Goal: Information Seeking & Learning: Learn about a topic

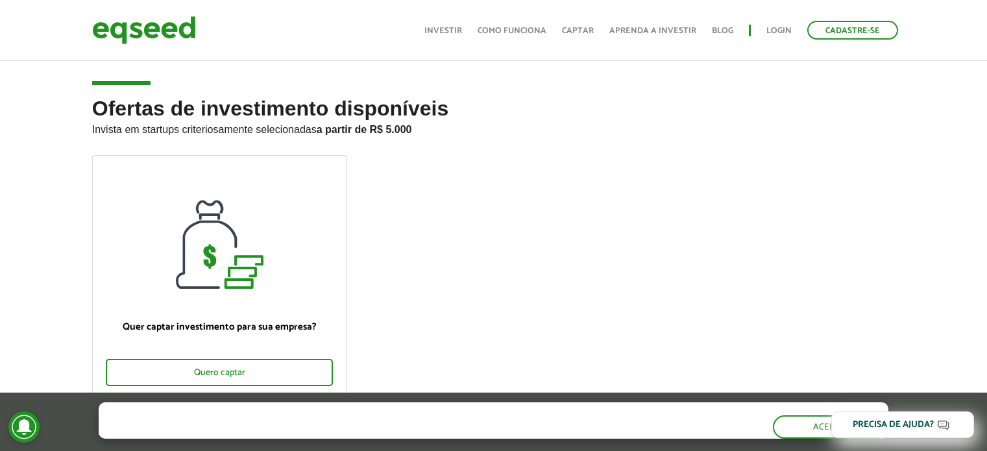
scroll to position [454, 0]
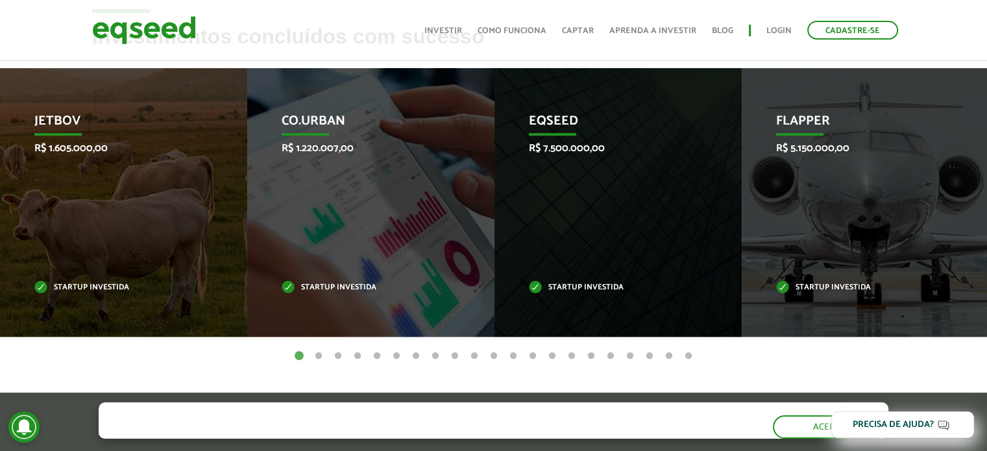
click at [315, 354] on button "2" at bounding box center [318, 356] width 13 height 13
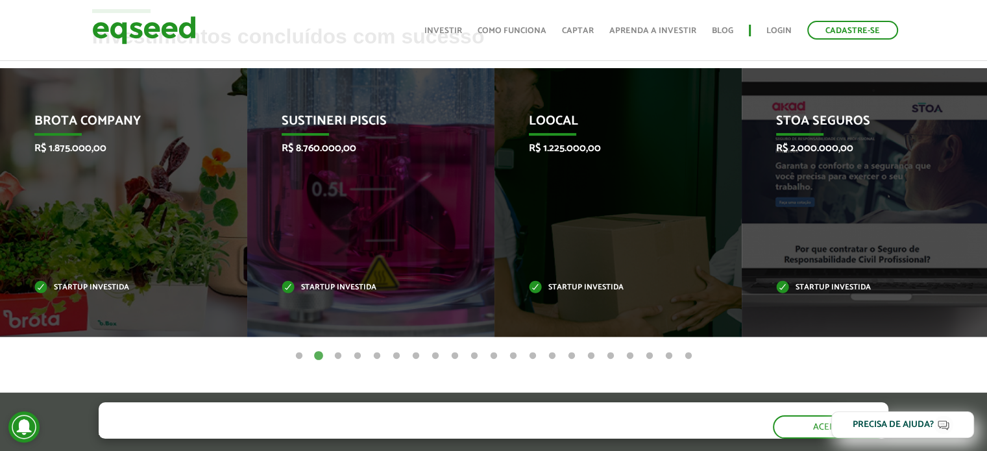
click at [296, 355] on button "1" at bounding box center [299, 356] width 13 height 13
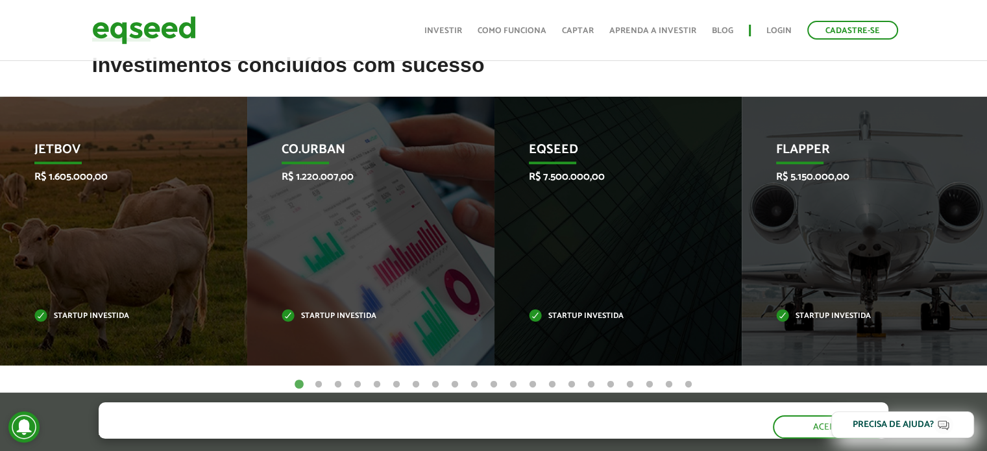
click at [317, 378] on button "2" at bounding box center [318, 384] width 13 height 13
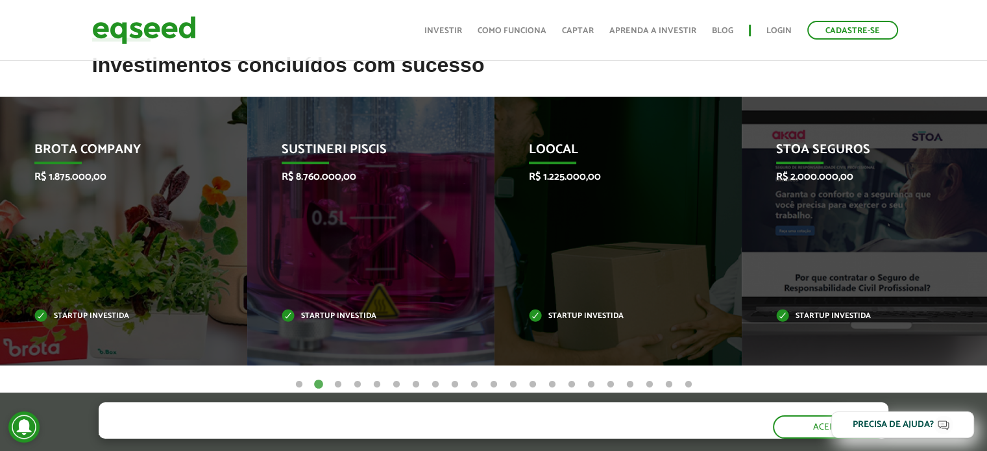
click at [334, 378] on button "3" at bounding box center [337, 384] width 13 height 13
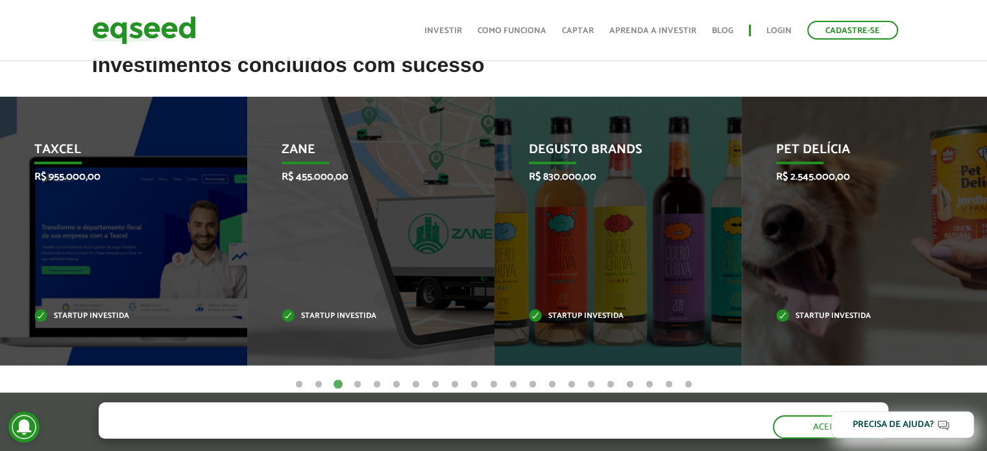
click at [355, 378] on button "4" at bounding box center [357, 384] width 13 height 13
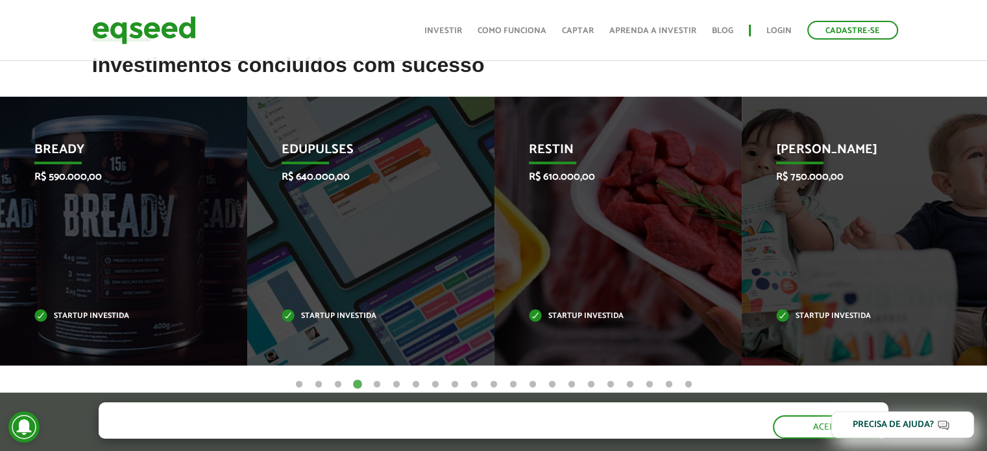
click at [376, 378] on button "5" at bounding box center [376, 384] width 13 height 13
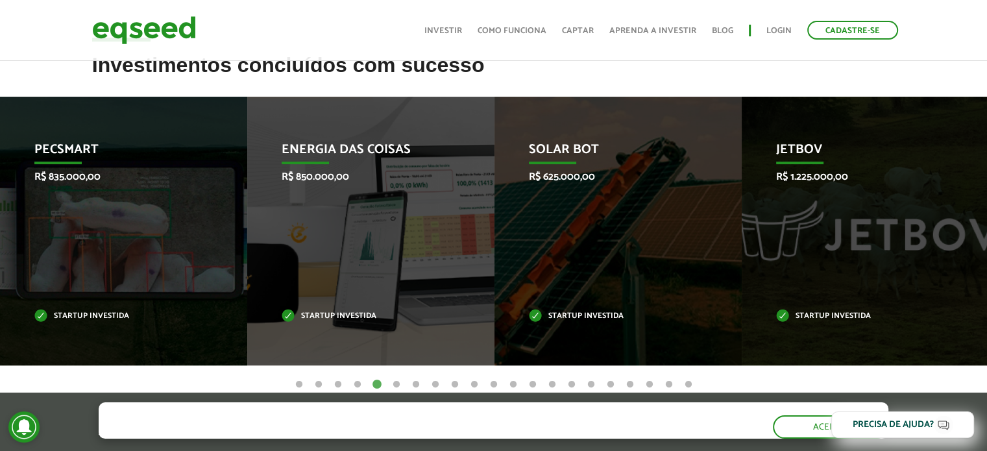
click at [398, 378] on button "6" at bounding box center [396, 384] width 13 height 13
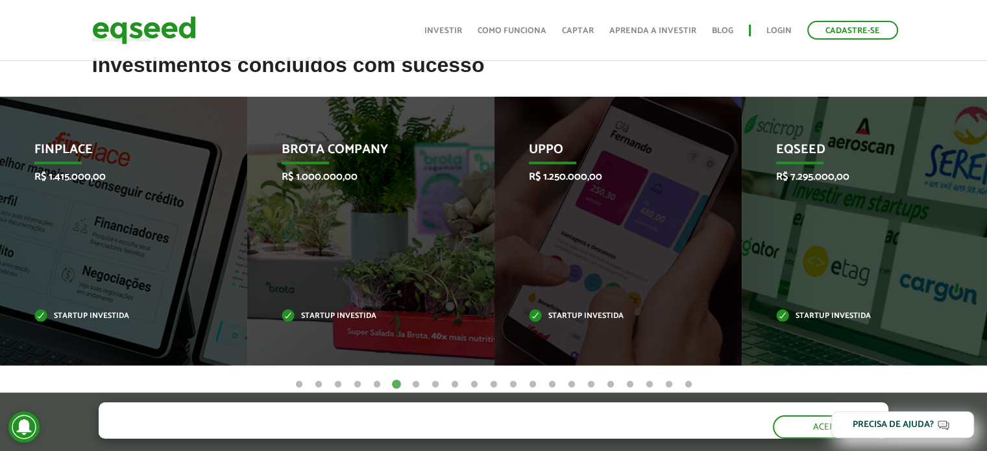
click at [413, 378] on button "7" at bounding box center [415, 384] width 13 height 13
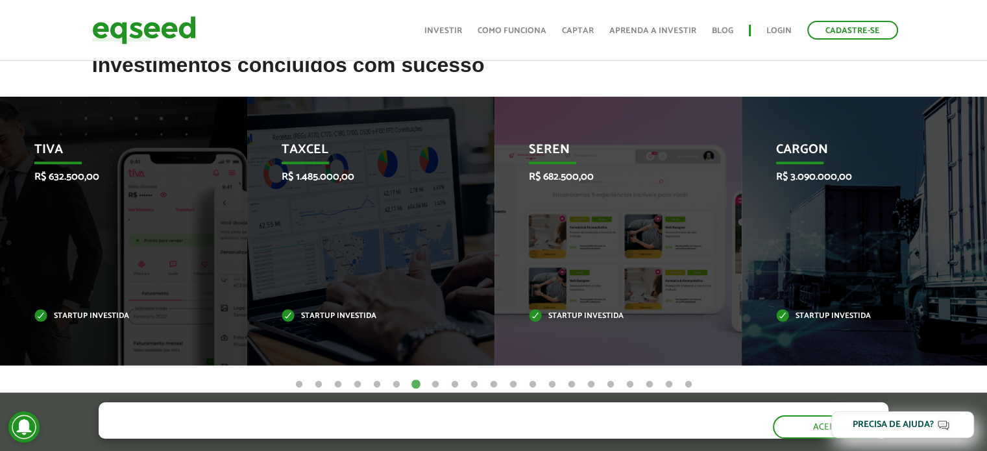
click at [437, 378] on button "8" at bounding box center [435, 384] width 13 height 13
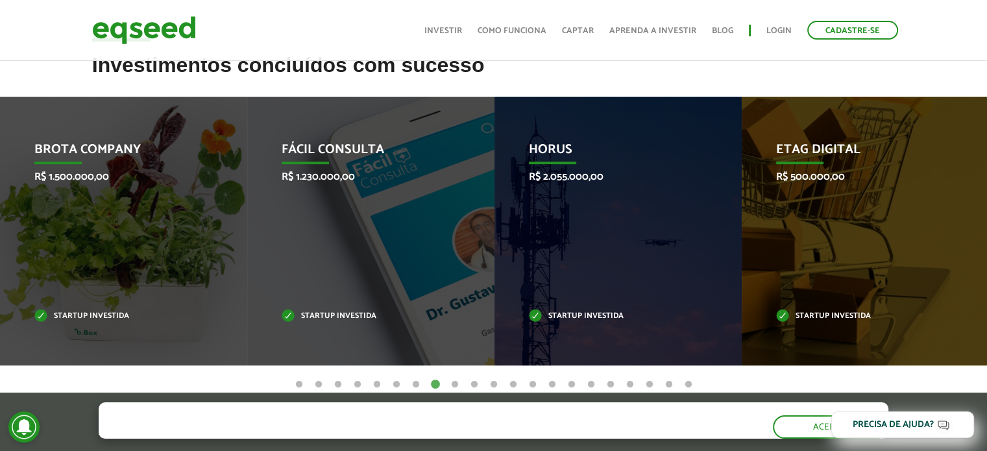
click at [452, 378] on button "9" at bounding box center [454, 384] width 13 height 13
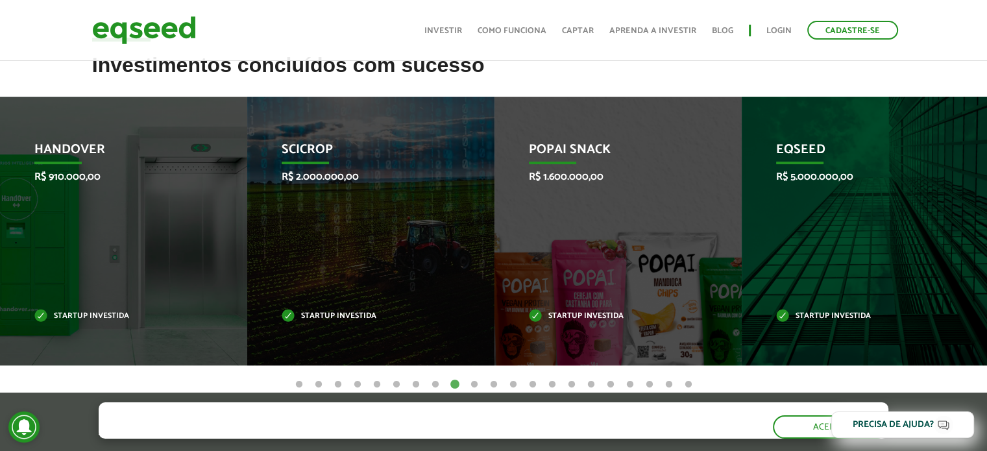
click at [475, 378] on button "10" at bounding box center [474, 384] width 13 height 13
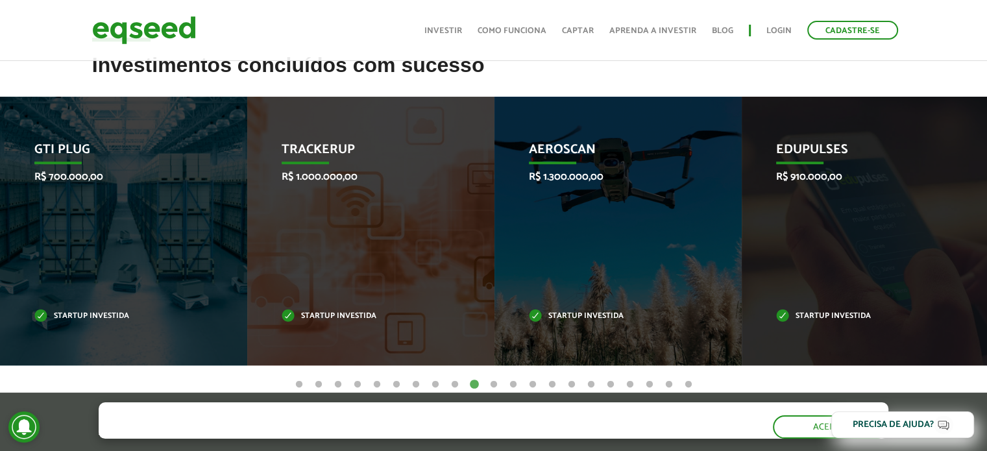
click at [492, 378] on button "11" at bounding box center [493, 384] width 13 height 13
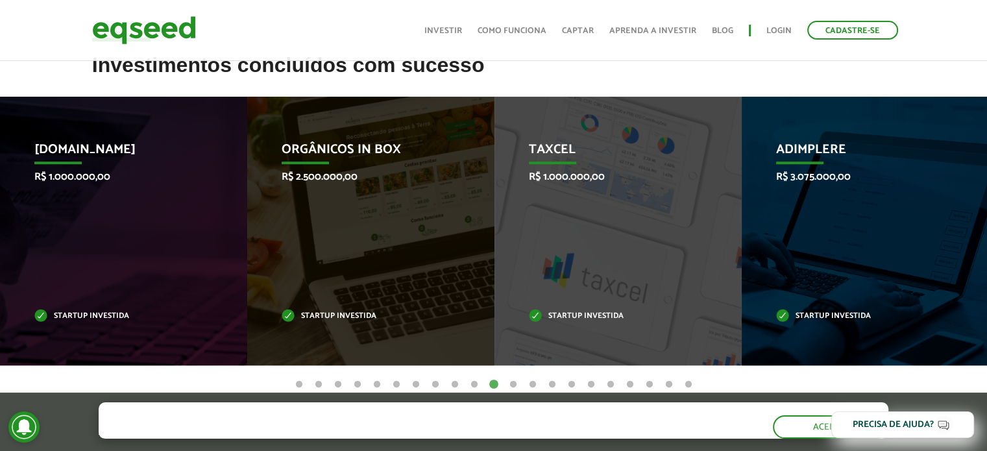
click at [510, 378] on button "12" at bounding box center [513, 384] width 13 height 13
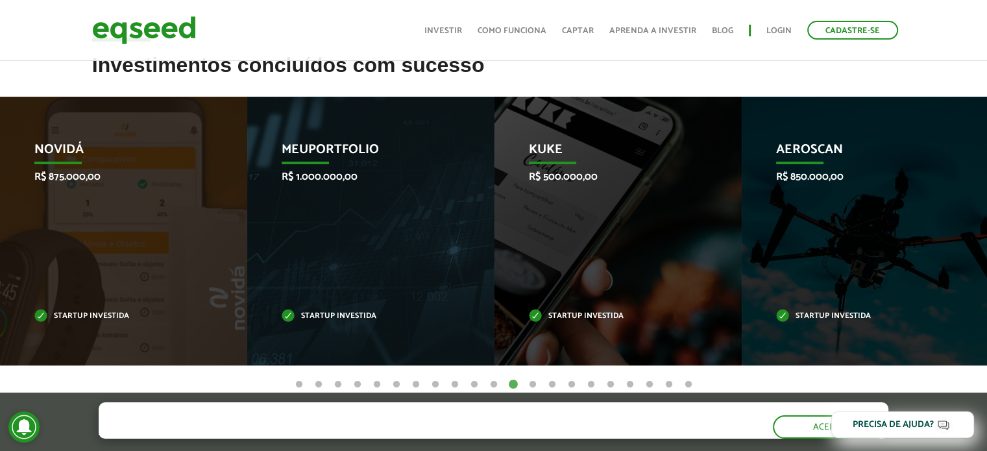
click at [532, 378] on button "13" at bounding box center [532, 384] width 13 height 13
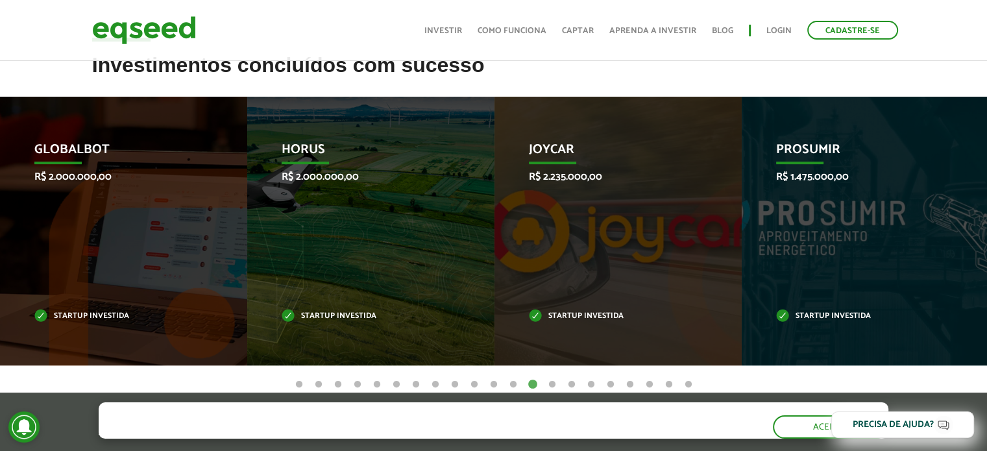
click at [553, 378] on button "14" at bounding box center [552, 384] width 13 height 13
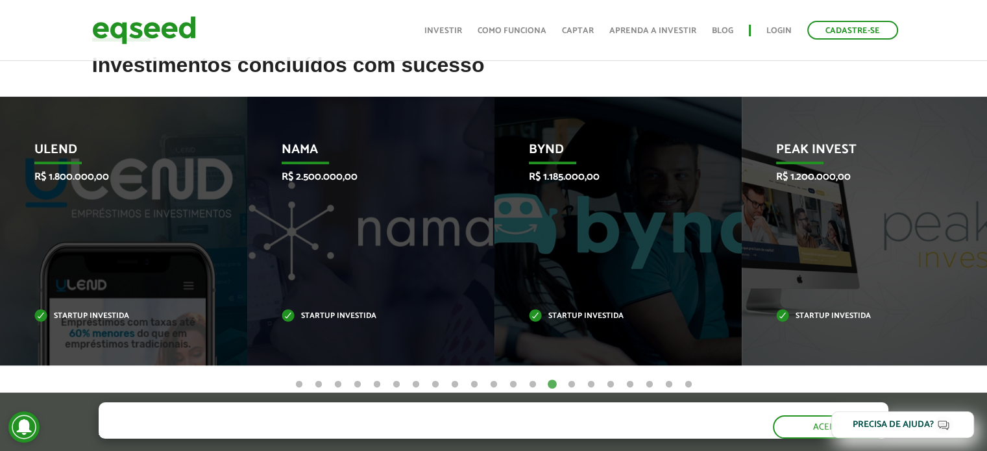
click at [568, 378] on button "15" at bounding box center [571, 384] width 13 height 13
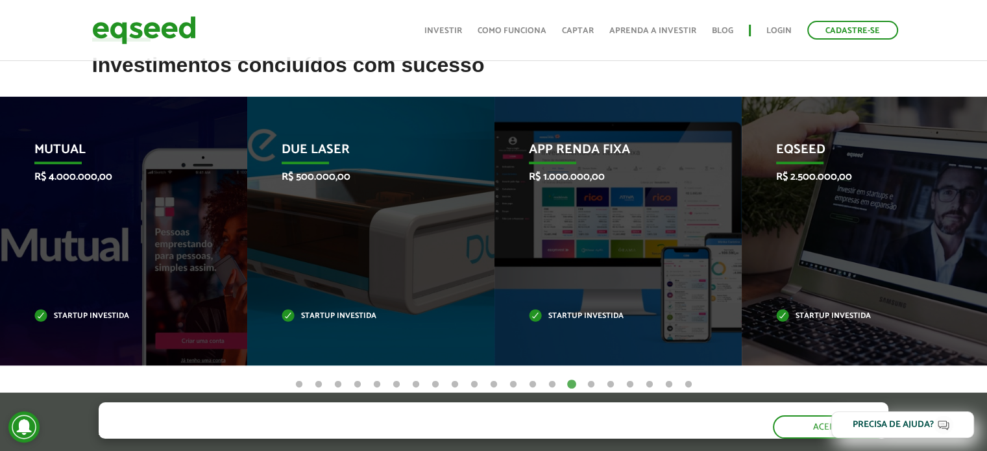
click at [586, 378] on button "16" at bounding box center [590, 384] width 13 height 13
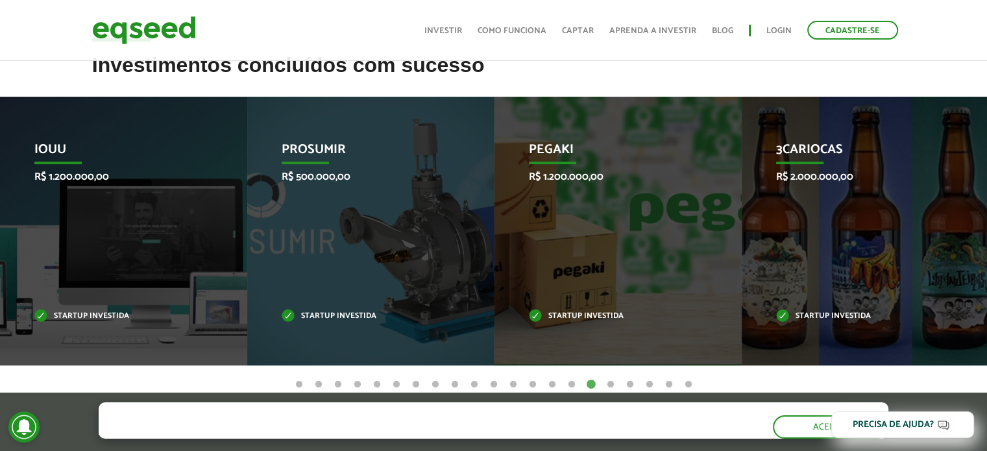
click at [607, 378] on button "17" at bounding box center [610, 384] width 13 height 13
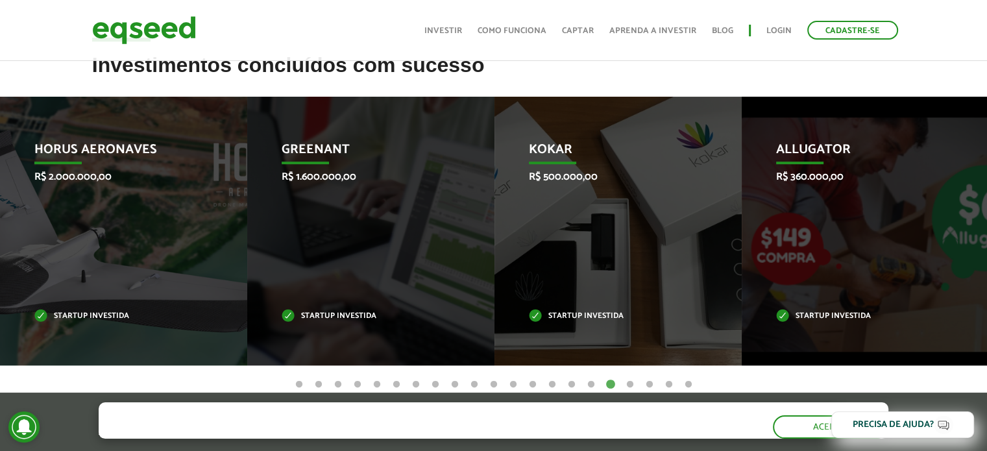
click at [629, 378] on button "18" at bounding box center [629, 384] width 13 height 13
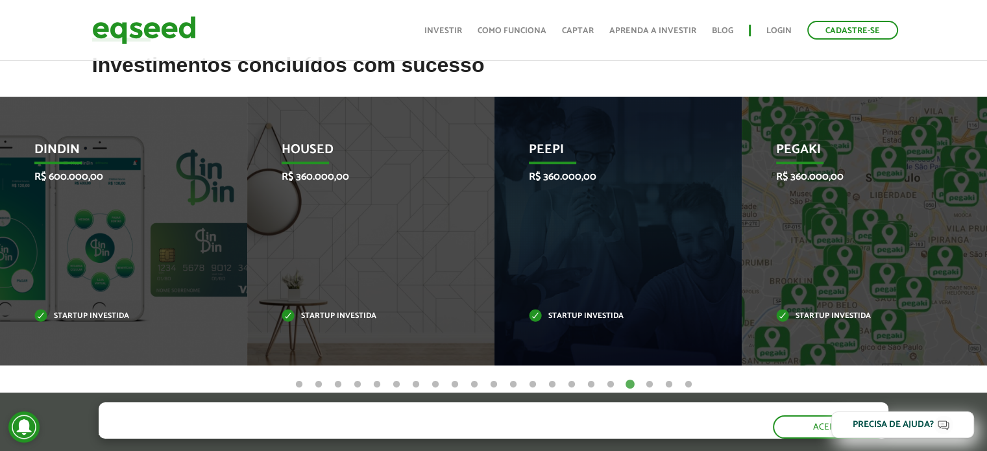
click at [650, 378] on button "19" at bounding box center [649, 384] width 13 height 13
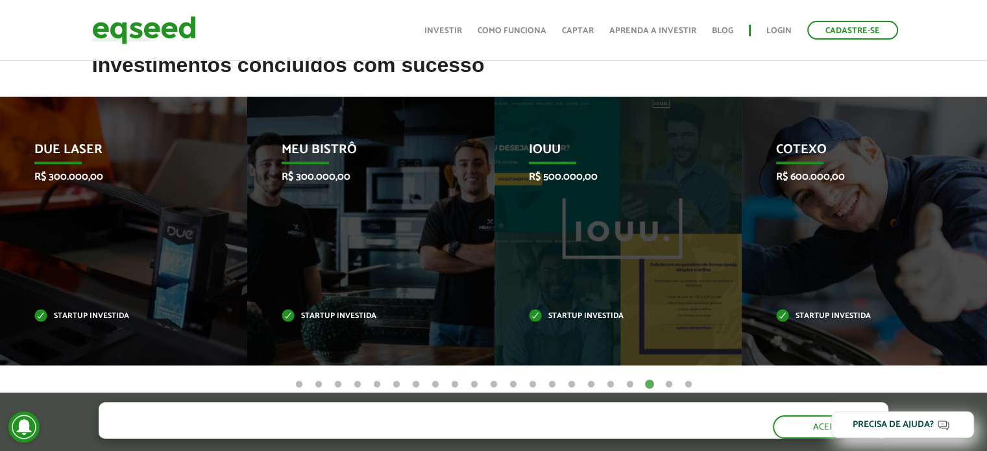
click at [669, 378] on button "20" at bounding box center [668, 384] width 13 height 13
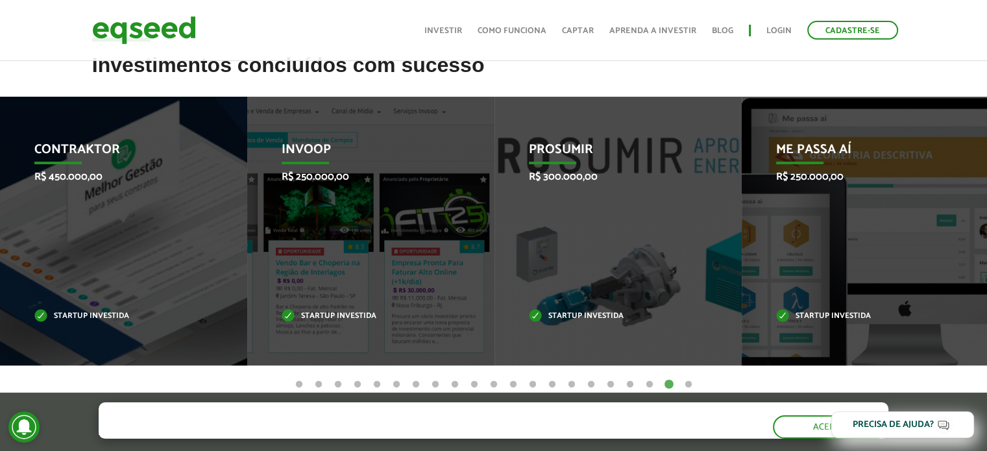
click at [685, 378] on button "21" at bounding box center [688, 384] width 13 height 13
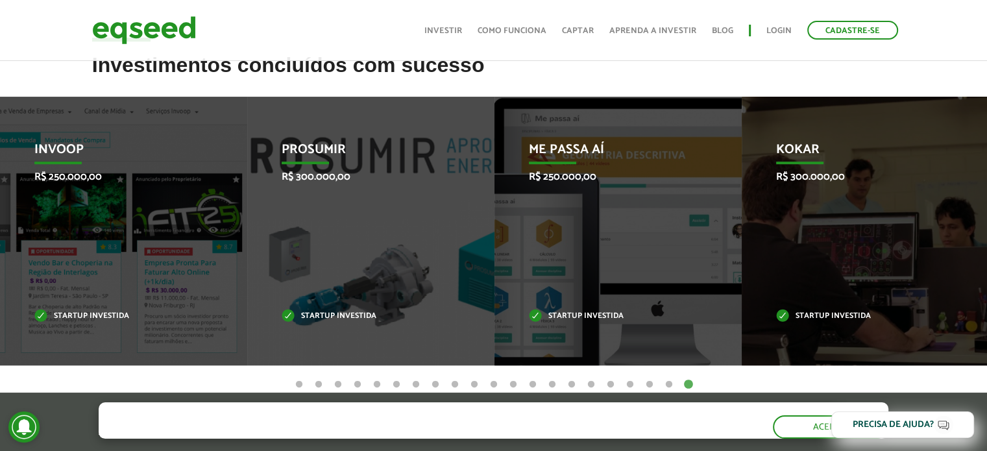
click at [301, 378] on button "1" at bounding box center [299, 384] width 13 height 13
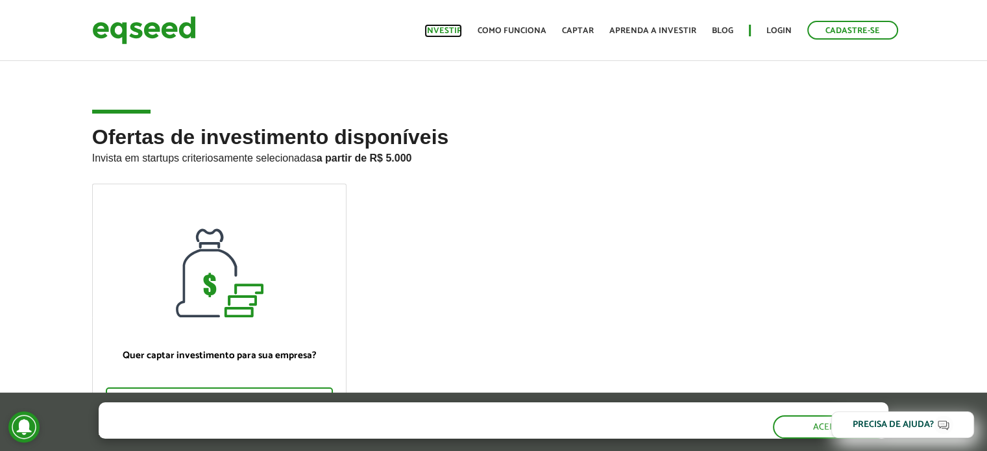
click at [447, 30] on link "Investir" at bounding box center [443, 31] width 38 height 8
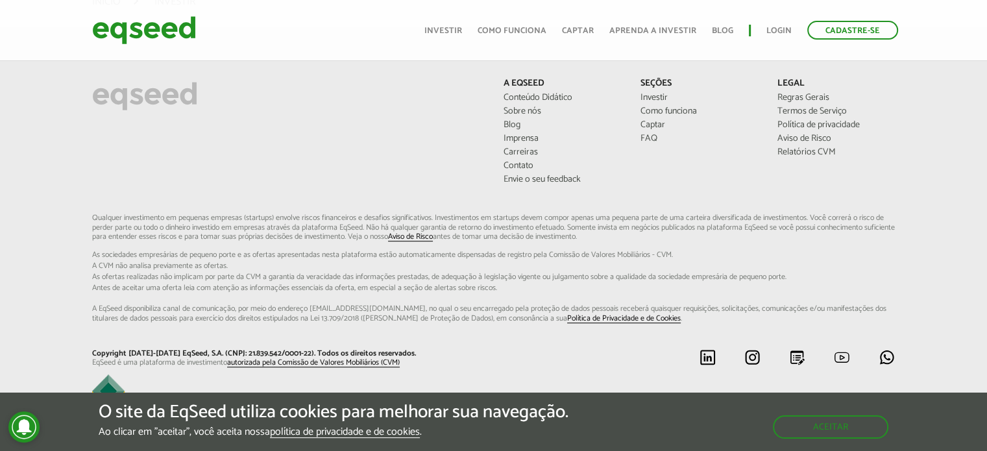
scroll to position [965, 0]
